Goal: Task Accomplishment & Management: Complete application form

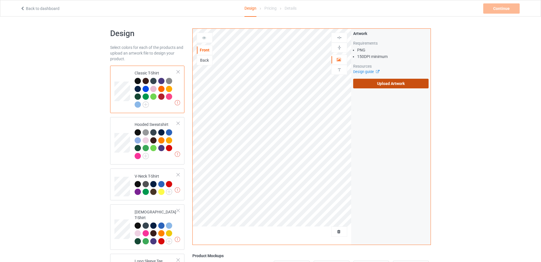
click at [391, 85] on label "Upload Artwork" at bounding box center [390, 84] width 75 height 10
click at [0, 0] on input "Upload Artwork" at bounding box center [0, 0] width 0 height 0
click at [381, 82] on label "Upload Artwork" at bounding box center [390, 84] width 75 height 10
click at [0, 0] on input "Upload Artwork" at bounding box center [0, 0] width 0 height 0
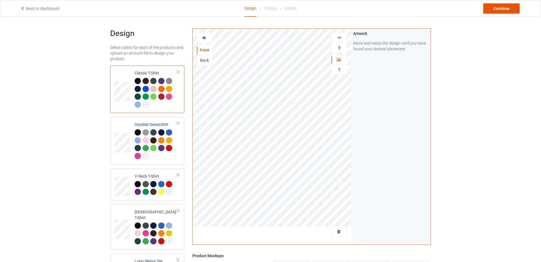
click at [500, 7] on div "Continue" at bounding box center [501, 8] width 36 height 10
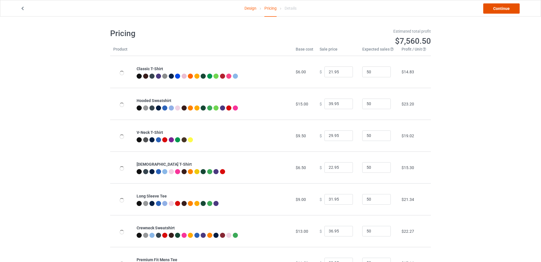
click at [500, 7] on link "Continue" at bounding box center [501, 8] width 36 height 10
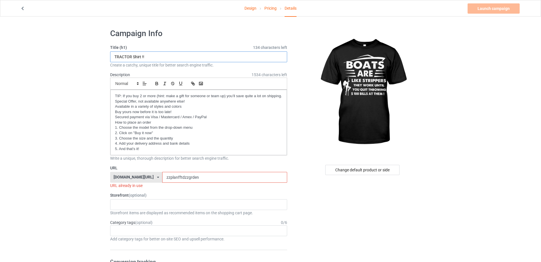
drag, startPoint x: 156, startPoint y: 58, endPoint x: 82, endPoint y: 60, distance: 74.0
drag, startPoint x: 105, startPoint y: 59, endPoint x: 89, endPoint y: 60, distance: 16.0
type input "[MEDICAL_DATA] !!!"
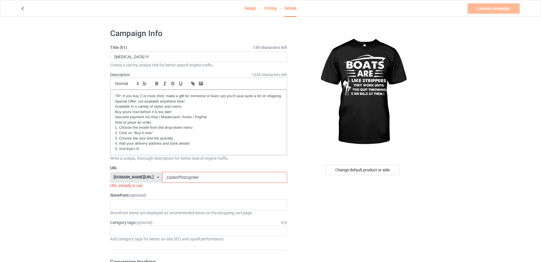
drag, startPoint x: 192, startPoint y: 173, endPoint x: 97, endPoint y: 180, distance: 95.2
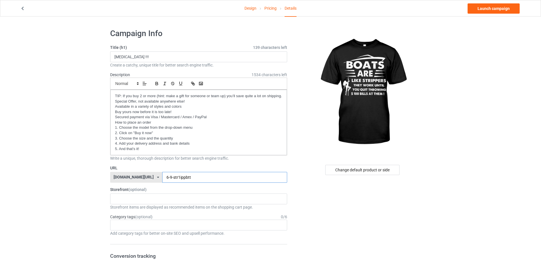
drag, startPoint x: 189, startPoint y: 178, endPoint x: 131, endPoint y: 178, distance: 57.7
click at [130, 179] on div "teechip.com/ teechip.com/ 587d0d41cee36fd012c64a69 6-9-str1ippbtt" at bounding box center [198, 177] width 177 height 11
type input "6-9-str1ippbtt"
click at [489, 8] on link "Launch campaign" at bounding box center [493, 8] width 52 height 10
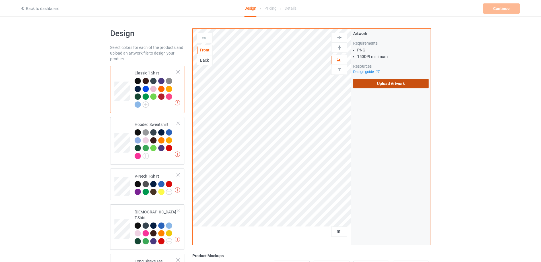
click at [384, 83] on label "Upload Artwork" at bounding box center [390, 84] width 75 height 10
click at [0, 0] on input "Upload Artwork" at bounding box center [0, 0] width 0 height 0
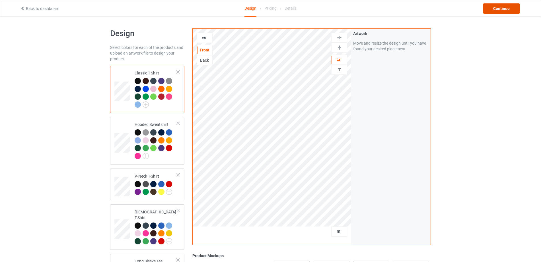
click at [501, 10] on div "Continue" at bounding box center [501, 8] width 36 height 10
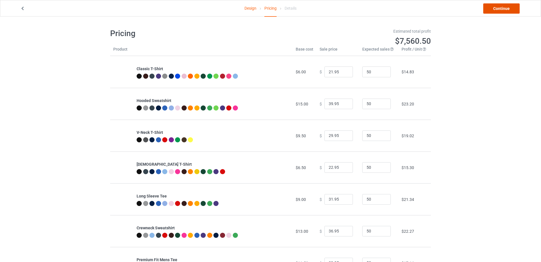
click at [500, 10] on link "Continue" at bounding box center [501, 8] width 36 height 10
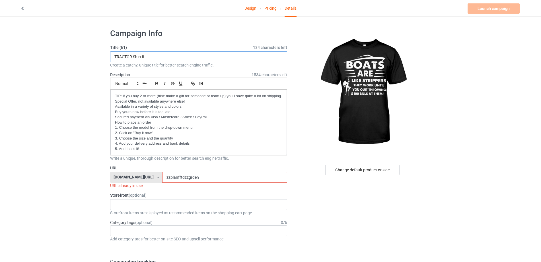
drag, startPoint x: 138, startPoint y: 60, endPoint x: 88, endPoint y: 62, distance: 50.4
paste input "[MEDICAL_DATA] !"
type input "[MEDICAL_DATA] !!!"
drag, startPoint x: 151, startPoint y: 180, endPoint x: 92, endPoint y: 175, distance: 59.1
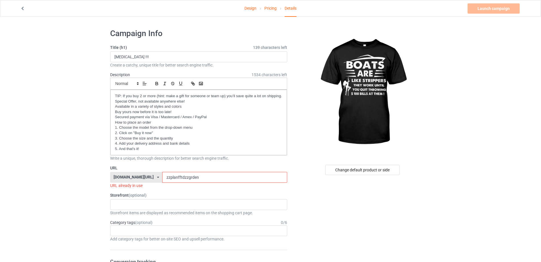
paste input "6-9-str1ippbtt"
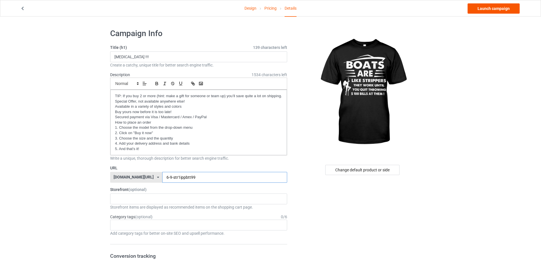
type input "6-9-str1ippbtt99"
click at [487, 10] on link "Launch campaign" at bounding box center [493, 8] width 52 height 10
